Goal: Find specific page/section: Find specific page/section

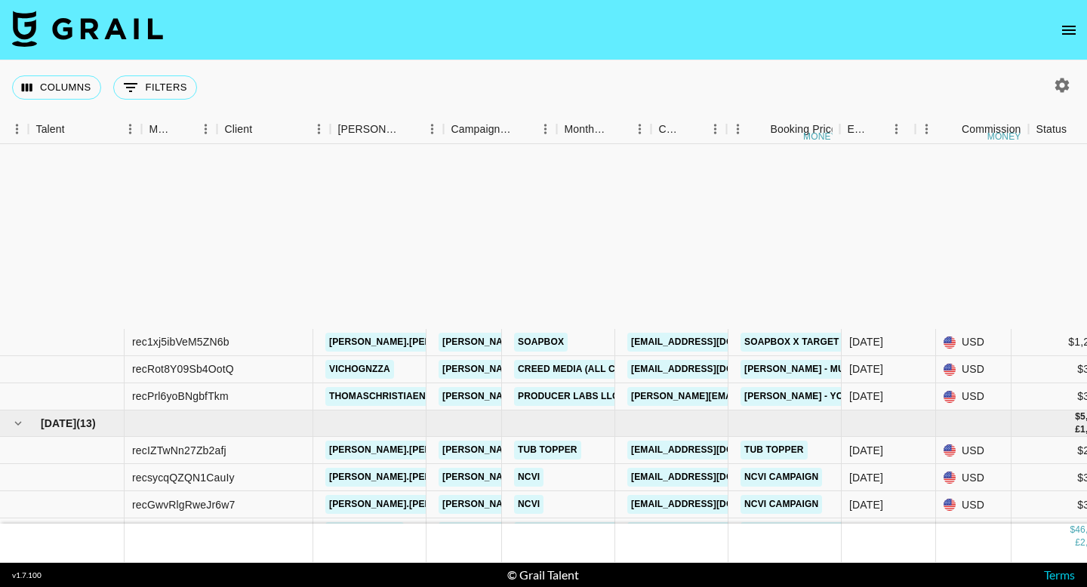
scroll to position [252, 284]
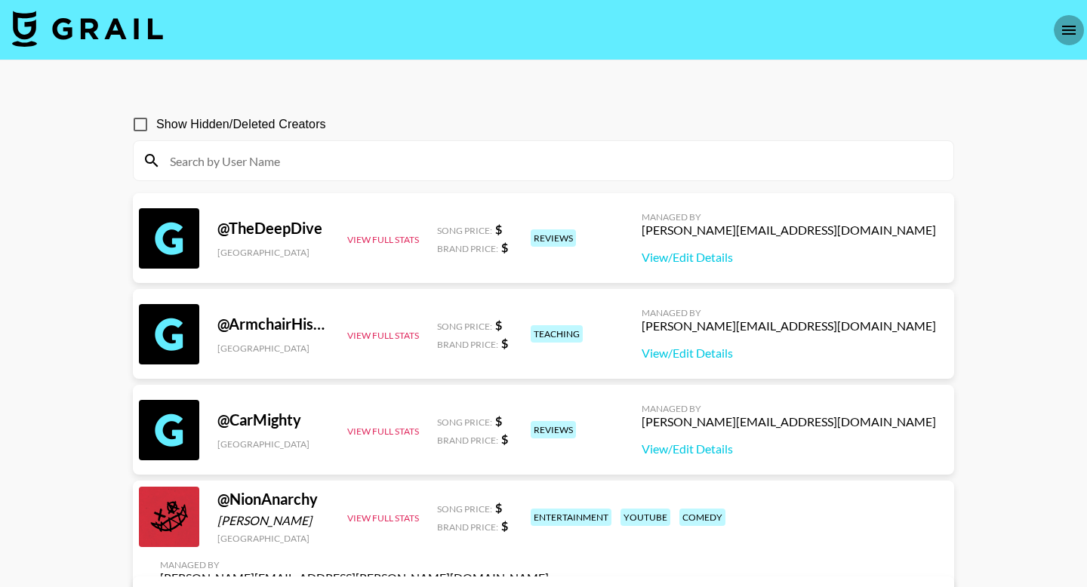
click at [1064, 23] on icon "open drawer" at bounding box center [1068, 30] width 18 height 18
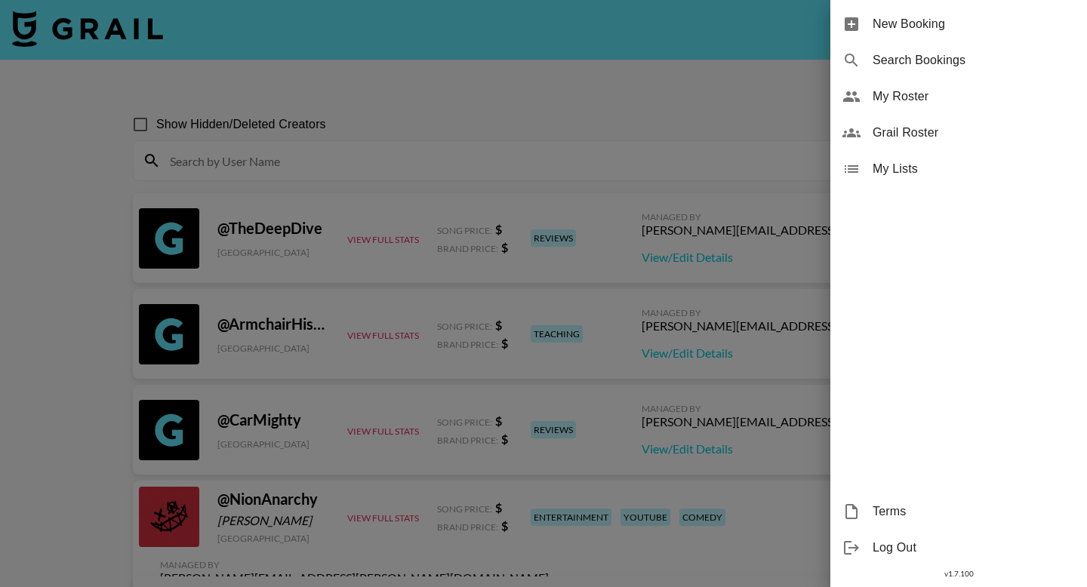
click at [948, 86] on div "My Roster" at bounding box center [958, 96] width 257 height 36
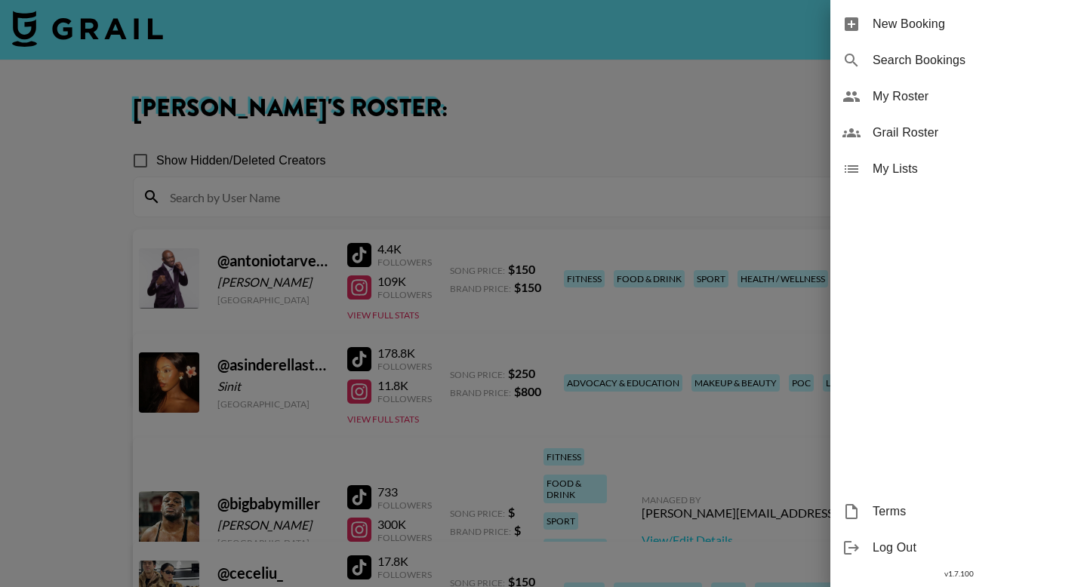
click at [484, 134] on div at bounding box center [543, 293] width 1087 height 587
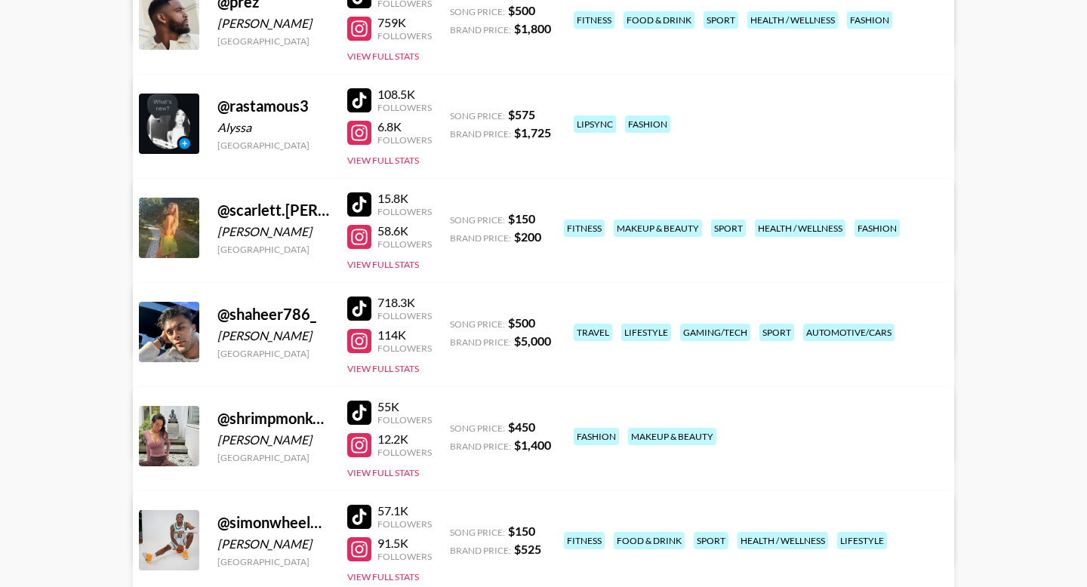
scroll to position [2643, 0]
